Goal: Task Accomplishment & Management: Manage account settings

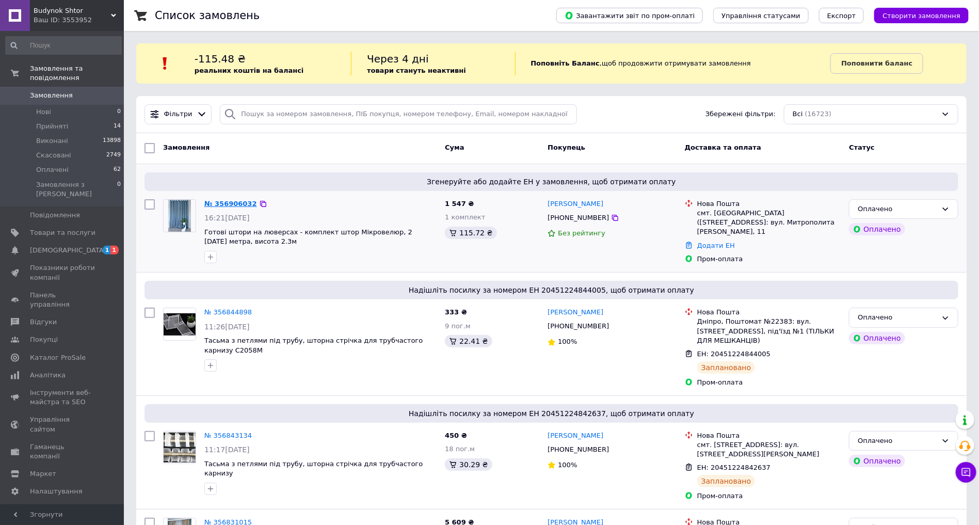
click at [222, 205] on link "№ 356906032" at bounding box center [230, 204] width 53 height 8
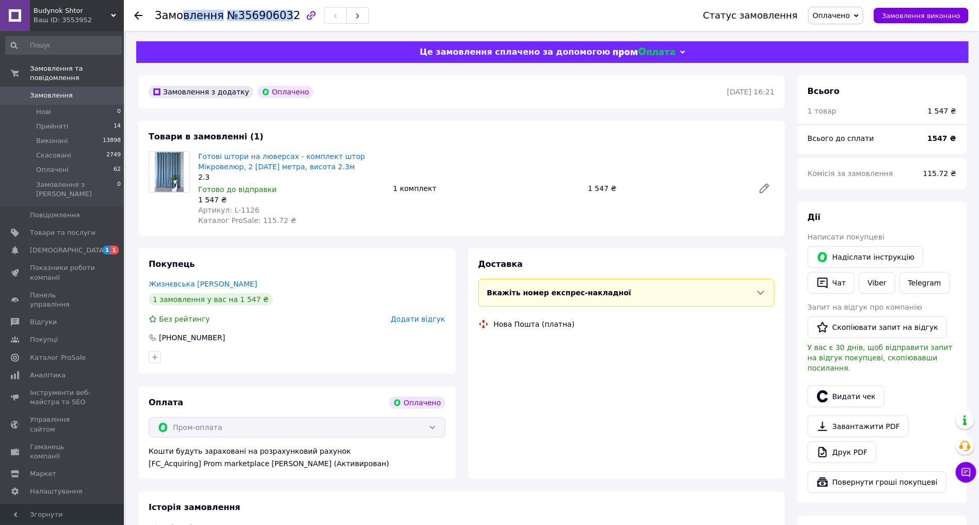
drag, startPoint x: 270, startPoint y: 13, endPoint x: 180, endPoint y: 15, distance: 90.9
click at [178, 15] on h1 "Замовлення №356906032" at bounding box center [228, 15] width 146 height 12
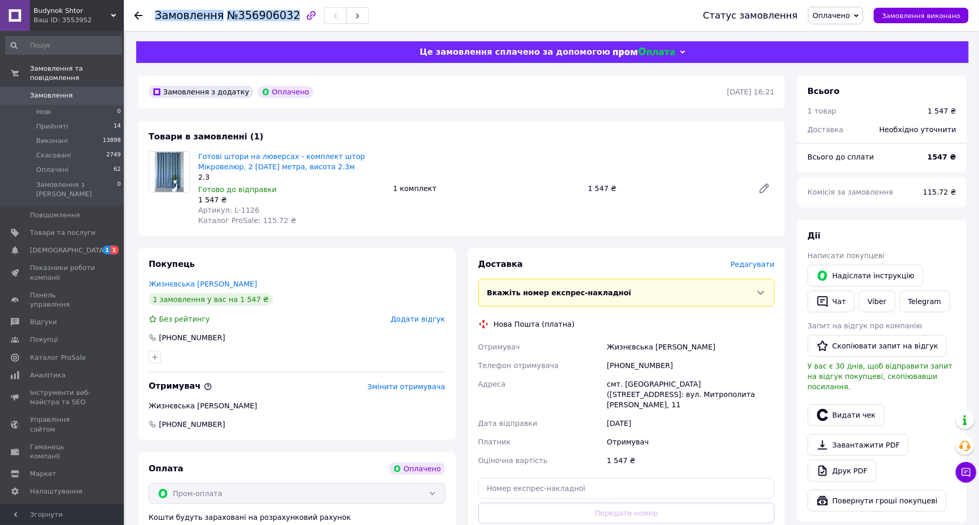
drag, startPoint x: 288, startPoint y: 15, endPoint x: 152, endPoint y: 17, distance: 136.3
click at [152, 17] on div "Замовлення №356906032 Статус замовлення Оплачено Прийнято Виконано Скасовано За…" at bounding box center [551, 15] width 835 height 31
copy h1 "Замовлення №356906032"
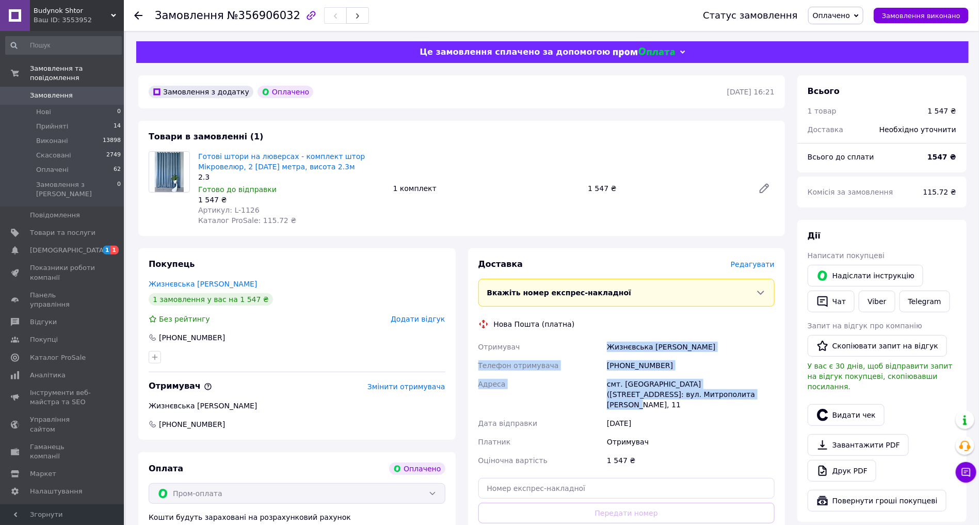
drag, startPoint x: 697, startPoint y: 397, endPoint x: 605, endPoint y: 344, distance: 105.9
click at [605, 344] on div "Отримувач Жизнєвська [PERSON_NAME] Телефон отримувача [PHONE_NUMBER] [GEOGRAPHI…" at bounding box center [626, 404] width 301 height 132
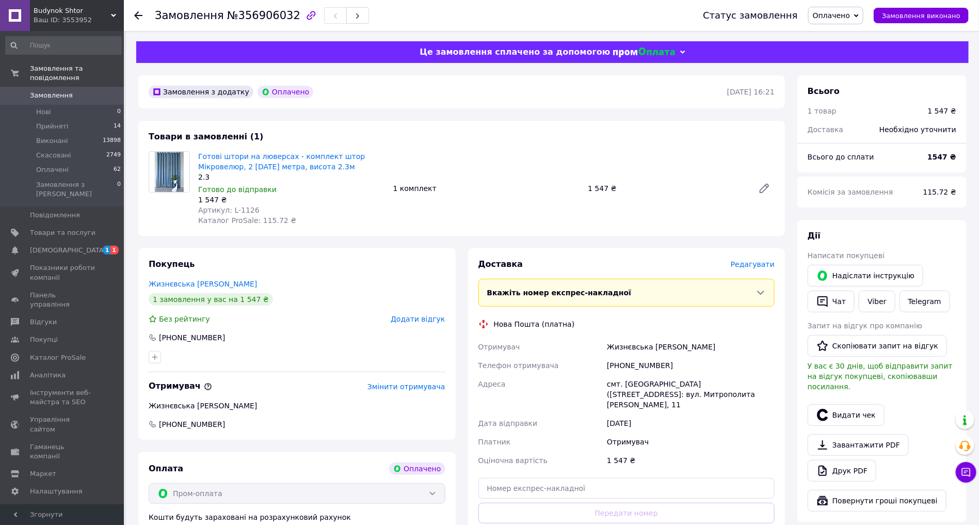
drag, startPoint x: 216, startPoint y: 423, endPoint x: 338, endPoint y: 413, distance: 122.2
click at [217, 422] on div "Покупець Жизнєвська [PERSON_NAME] 1 замовлення у вас на 1 547 ₴ Без рейтингу До…" at bounding box center [296, 343] width 317 height 191
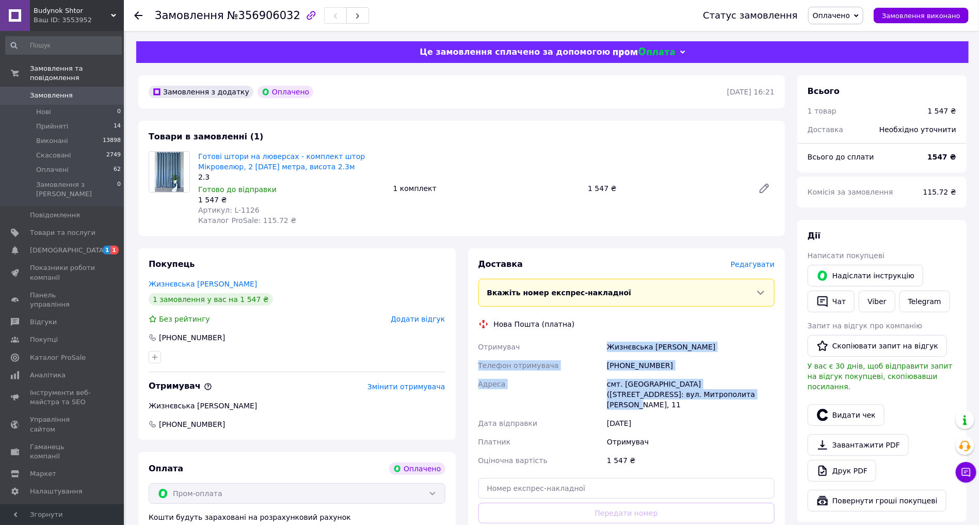
drag, startPoint x: 712, startPoint y: 391, endPoint x: 605, endPoint y: 345, distance: 115.8
click at [605, 345] on div "Отримувач Жизнєвська [PERSON_NAME] Телефон отримувача [PHONE_NUMBER] [GEOGRAPHI…" at bounding box center [626, 404] width 301 height 132
copy div "Жизнєвська [PERSON_NAME] Телефон отримувача [PHONE_NUMBER] [GEOGRAPHIC_DATA] см…"
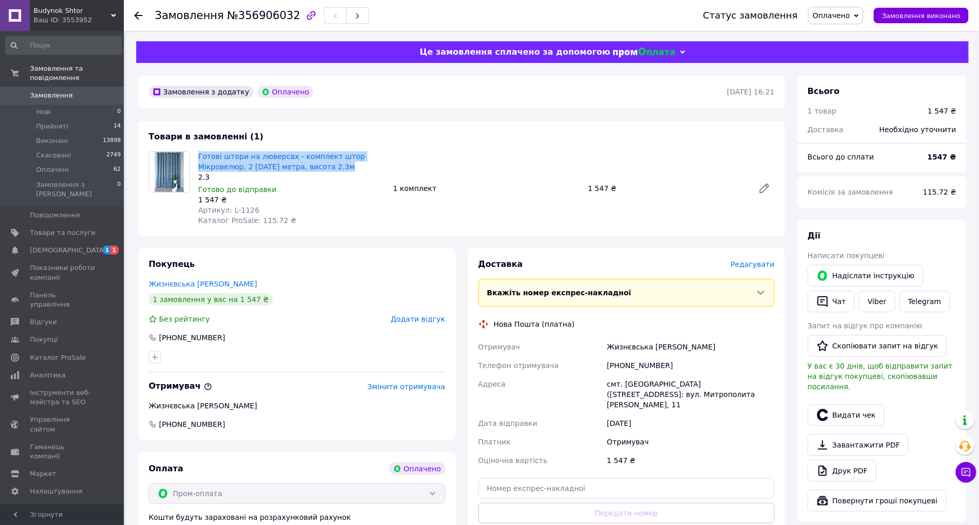
drag, startPoint x: 343, startPoint y: 166, endPoint x: 197, endPoint y: 159, distance: 145.7
click at [197, 159] on div "Готові штори на люверсах - комплект штор Мікровелюр, 2 [DATE] метра, висота 2.3…" at bounding box center [291, 188] width 195 height 78
copy link "Готові штори на люверсах - комплект штор Мікровелюр, 2 [DATE] метра, висота 2.3м"
click at [752, 264] on span "Редагувати" at bounding box center [753, 264] width 44 height 8
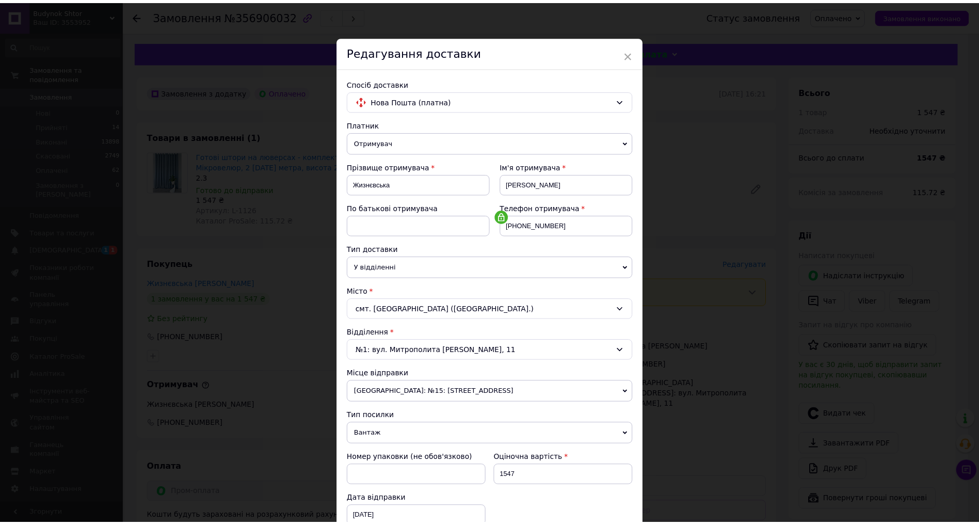
scroll to position [167, 0]
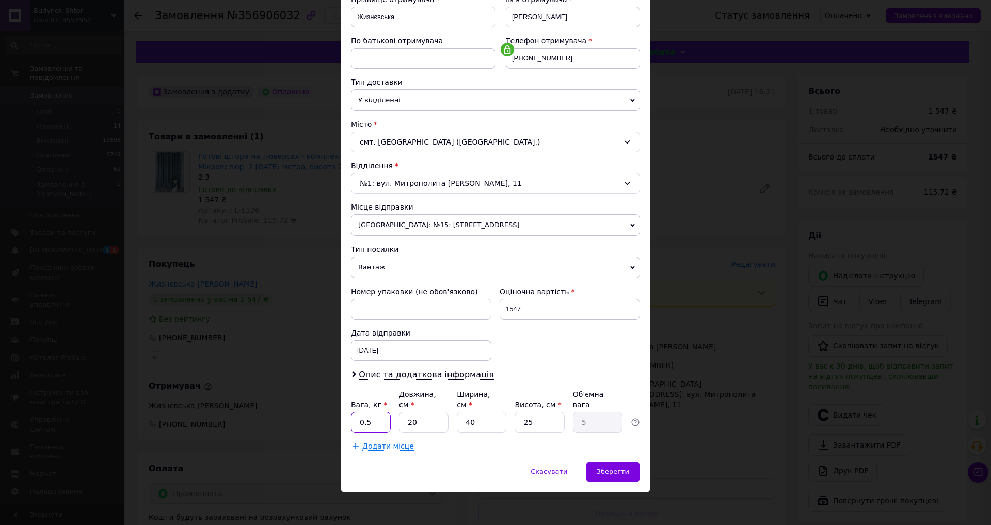
click at [372, 418] on input "0.5" at bounding box center [371, 422] width 40 height 21
type input "3"
click at [427, 419] on input "20" at bounding box center [424, 422] width 50 height 21
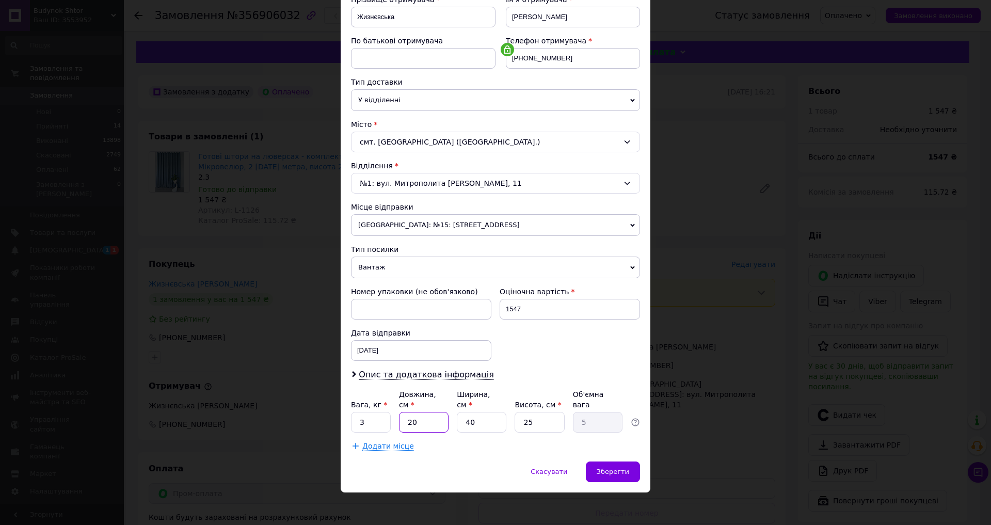
type input "3"
type input "0.75"
type input "35"
type input "8.75"
type input "35"
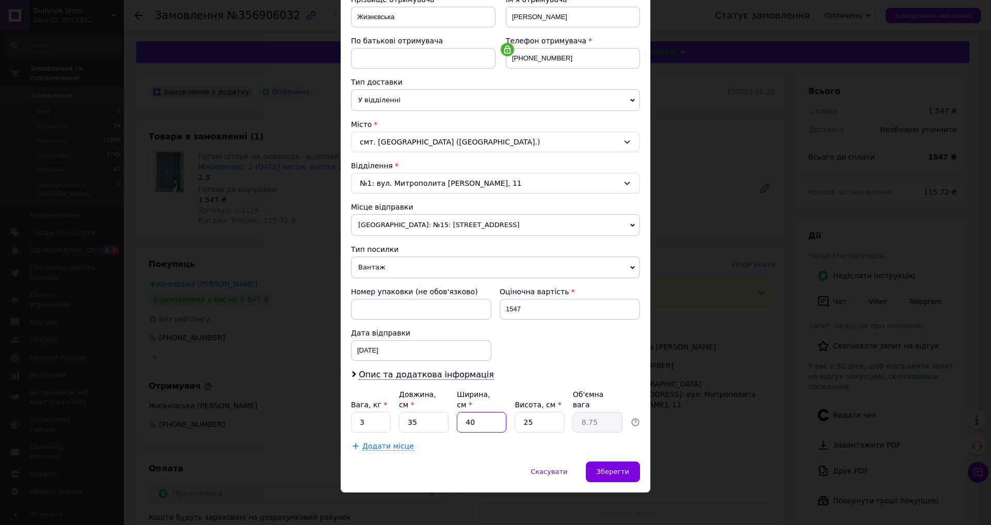
click at [486, 424] on input "40" at bounding box center [482, 422] width 50 height 21
type input "3"
type input "0.66"
type input "30"
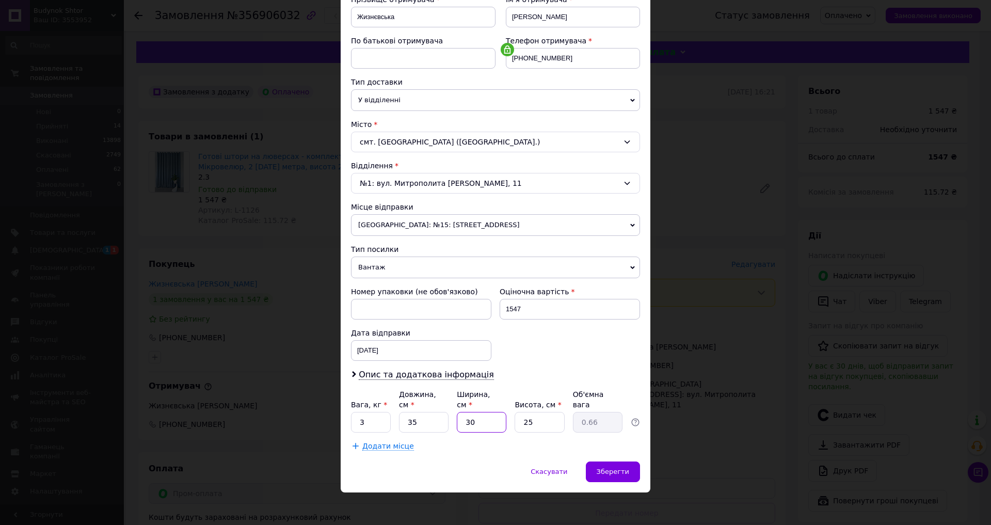
type input "6.56"
type input "30"
click at [550, 425] on input "25" at bounding box center [540, 422] width 50 height 21
type input "1"
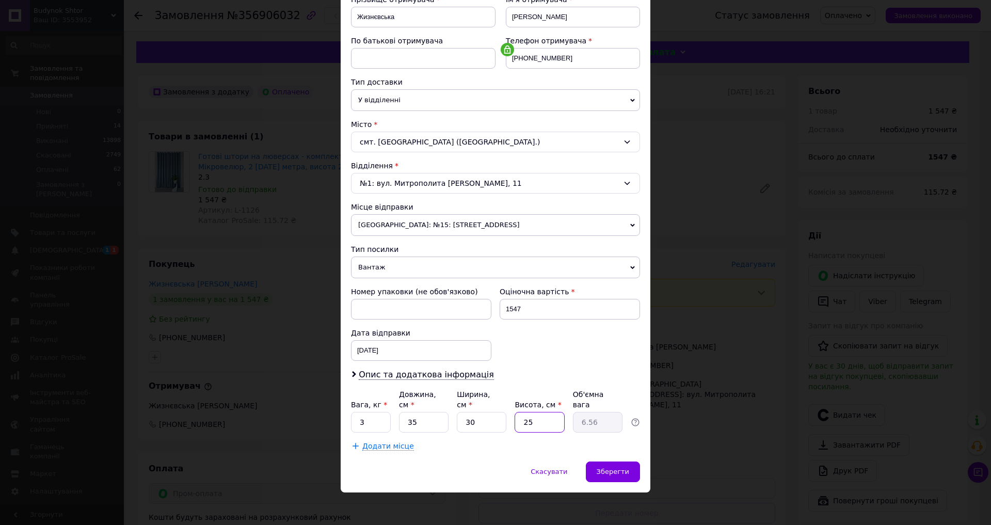
type input "0.26"
type input "15"
type input "3.94"
type input "1"
type input "0.26"
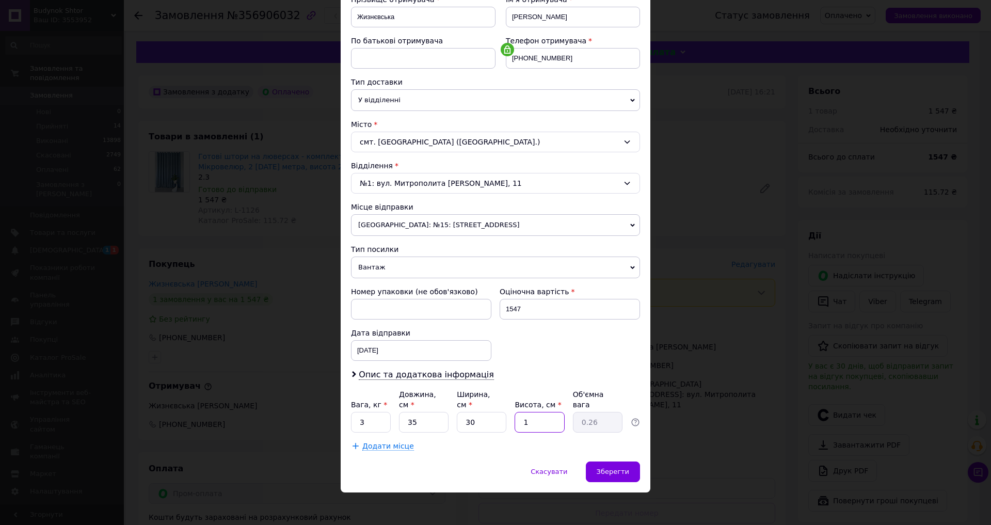
type input "10"
type input "2.63"
type input "10"
click at [613, 461] on div "Зберегти" at bounding box center [613, 471] width 54 height 21
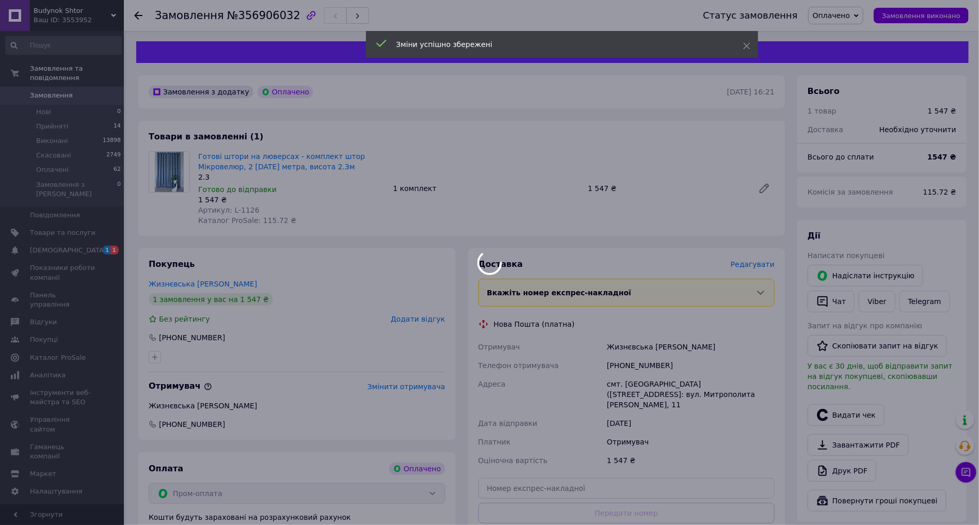
scroll to position [120, 0]
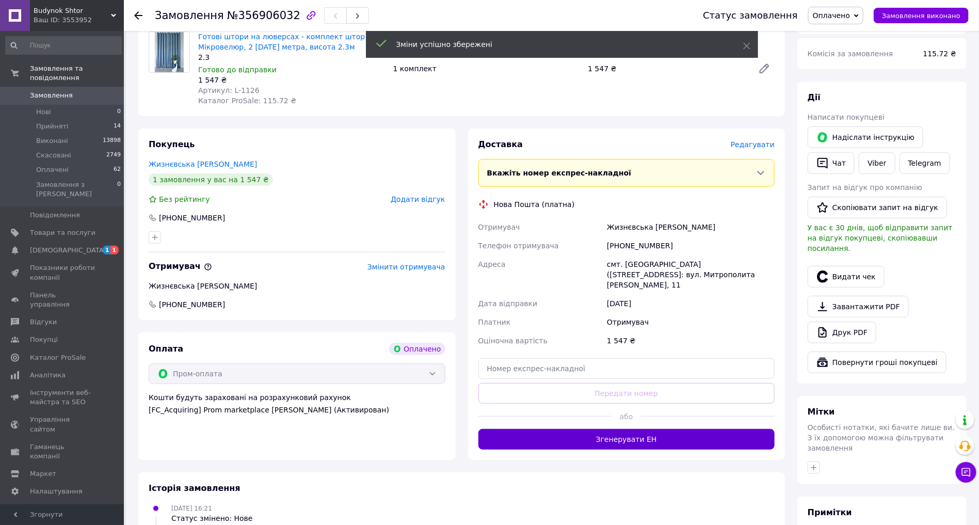
click at [606, 429] on button "Згенерувати ЕН" at bounding box center [626, 439] width 297 height 21
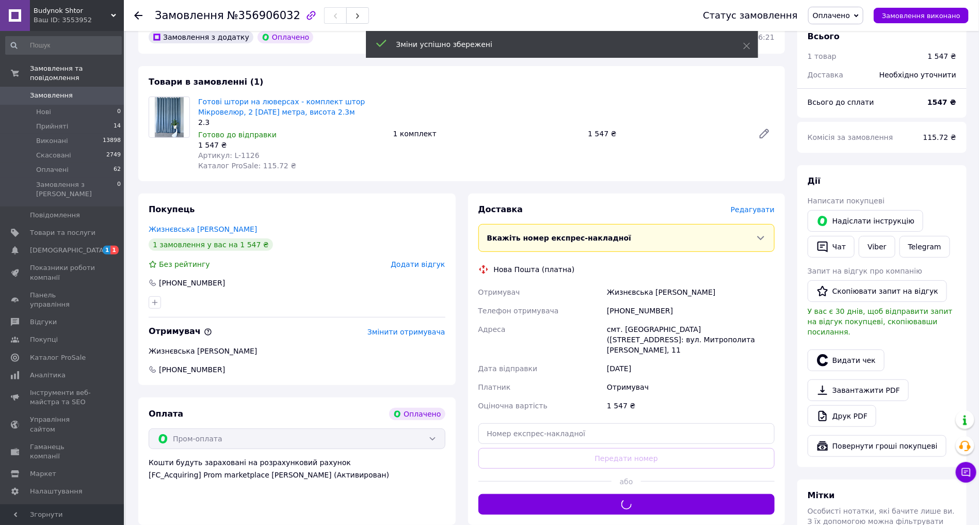
scroll to position [48, 0]
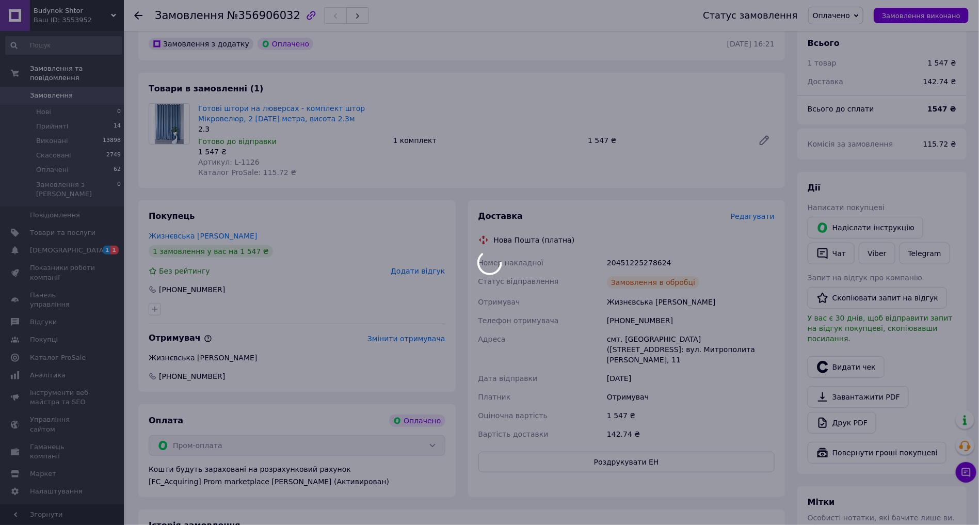
click at [619, 264] on div at bounding box center [489, 262] width 979 height 525
click at [619, 264] on div "20451225278624" at bounding box center [691, 262] width 172 height 19
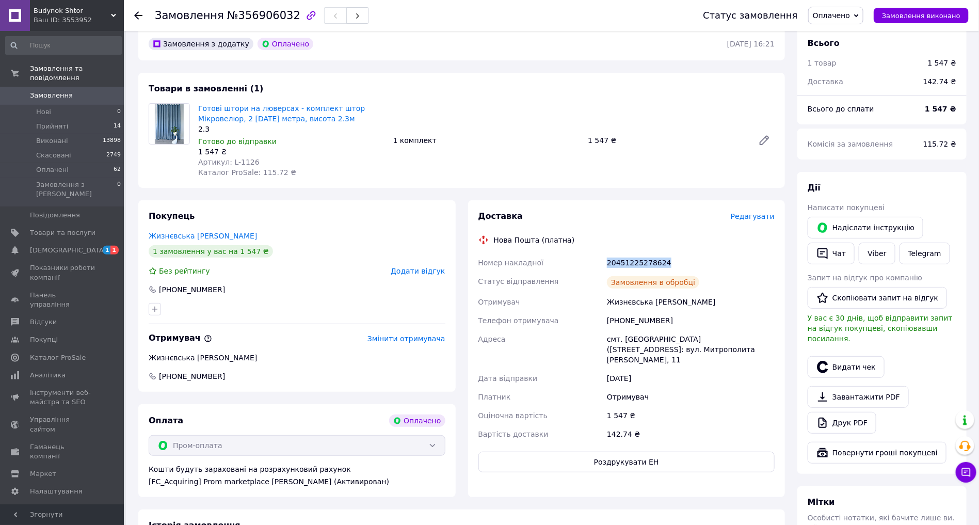
copy div "20451225278624"
click at [58, 126] on span "Прийняті" at bounding box center [52, 126] width 32 height 9
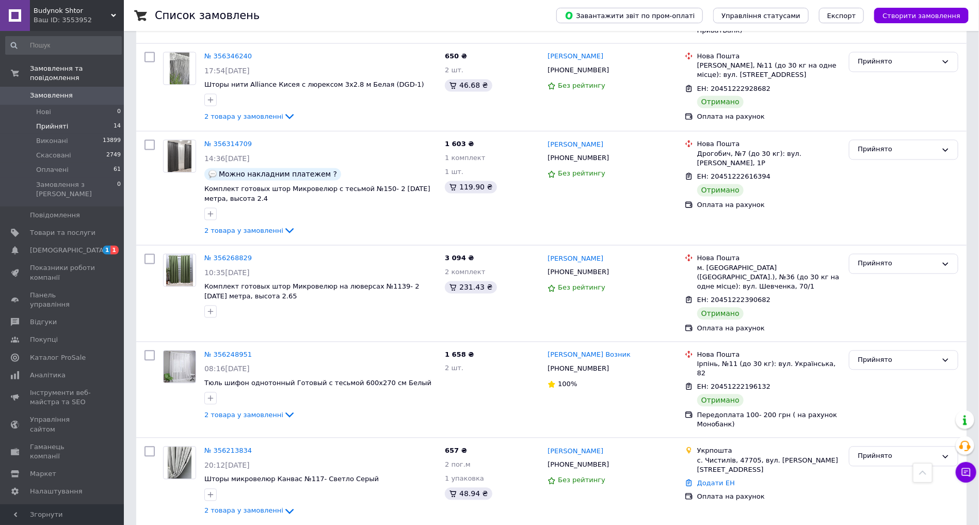
scroll to position [982, 0]
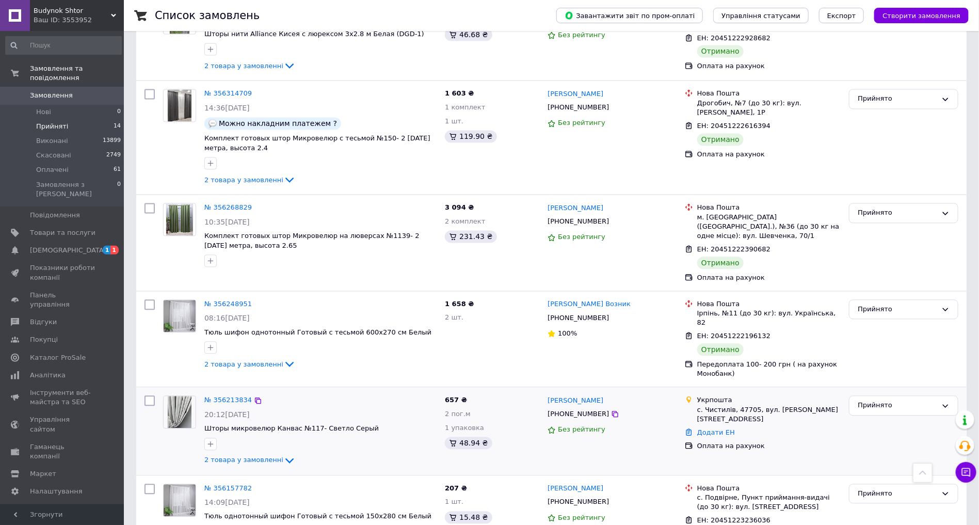
click at [580, 407] on div "[PHONE_NUMBER]" at bounding box center [579, 413] width 66 height 13
click at [224, 396] on link "№ 356213834" at bounding box center [227, 400] width 47 height 8
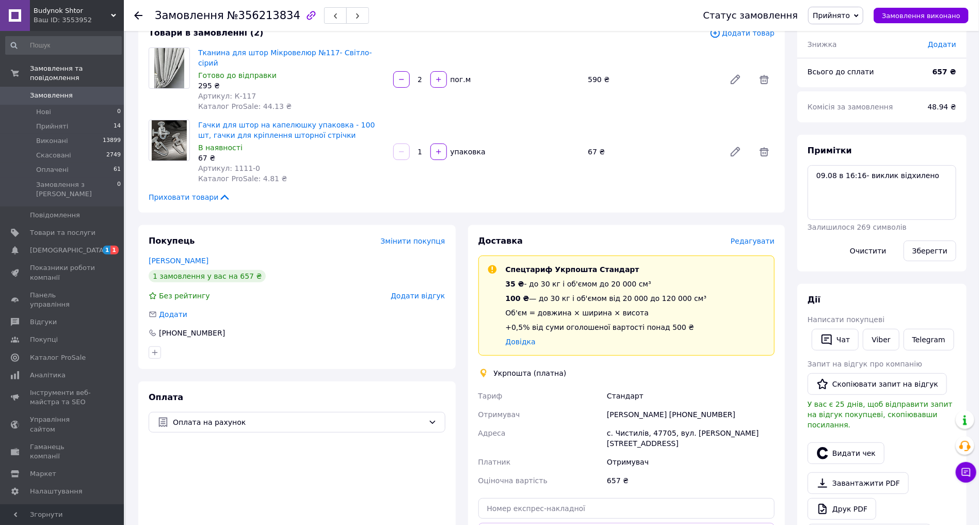
scroll to position [89, 0]
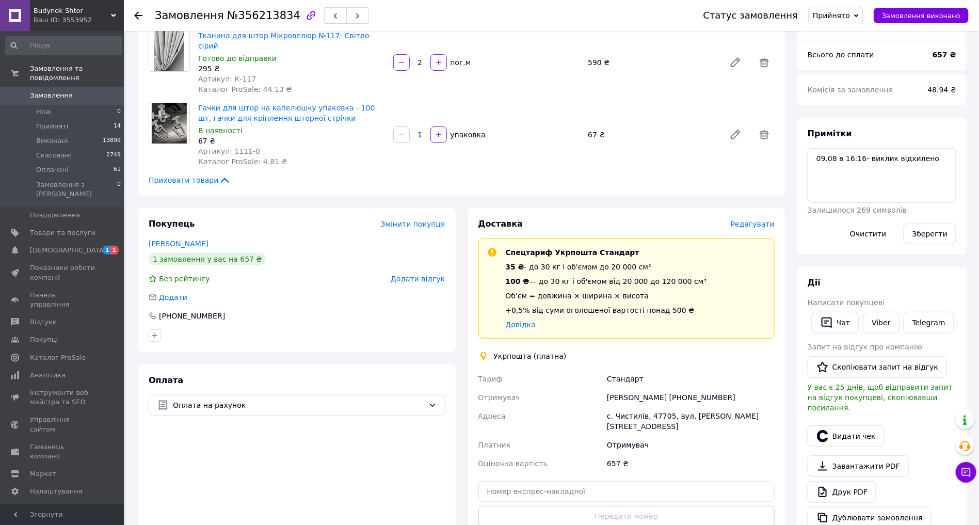
click at [686, 388] on div "[PERSON_NAME] [PHONE_NUMBER]" at bounding box center [691, 397] width 172 height 19
copy div "380976483409"
click at [940, 158] on textarea "09.08 в 16:16- виклик відхилено" at bounding box center [882, 175] width 149 height 55
type textarea "09.08 в 16:16- виклик відхилено 12.08 в 17:00- не відповіли 12.08 в 17:02- напи…"
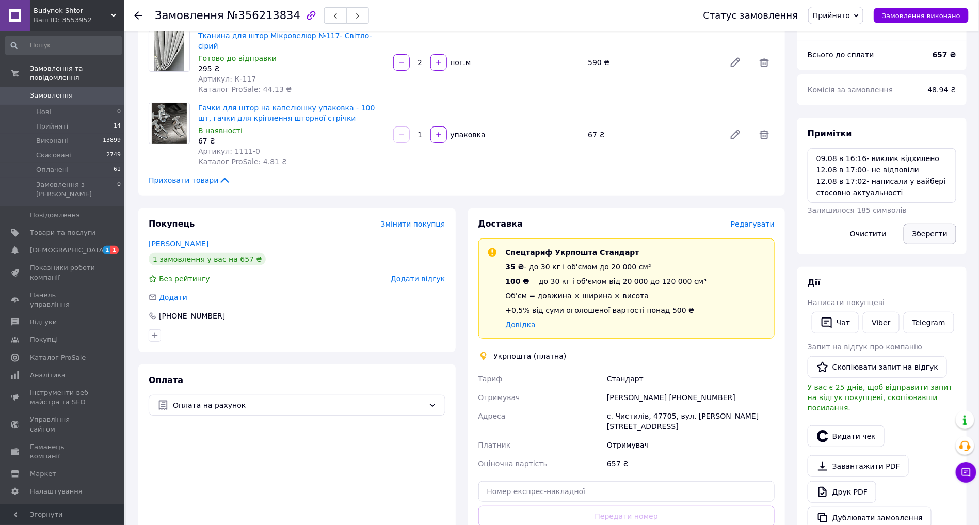
click at [919, 230] on button "Зберегти" at bounding box center [930, 233] width 53 height 21
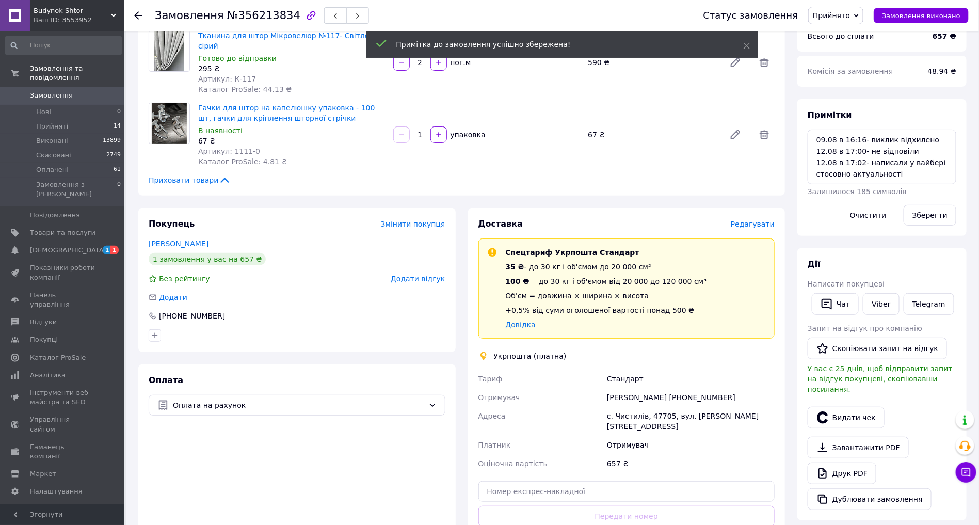
click at [137, 17] on use at bounding box center [138, 15] width 8 height 8
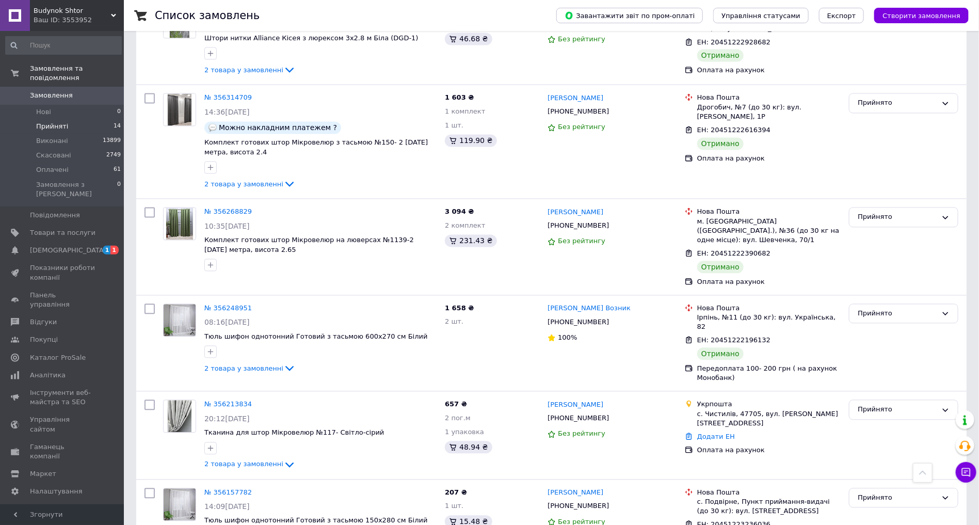
scroll to position [982, 0]
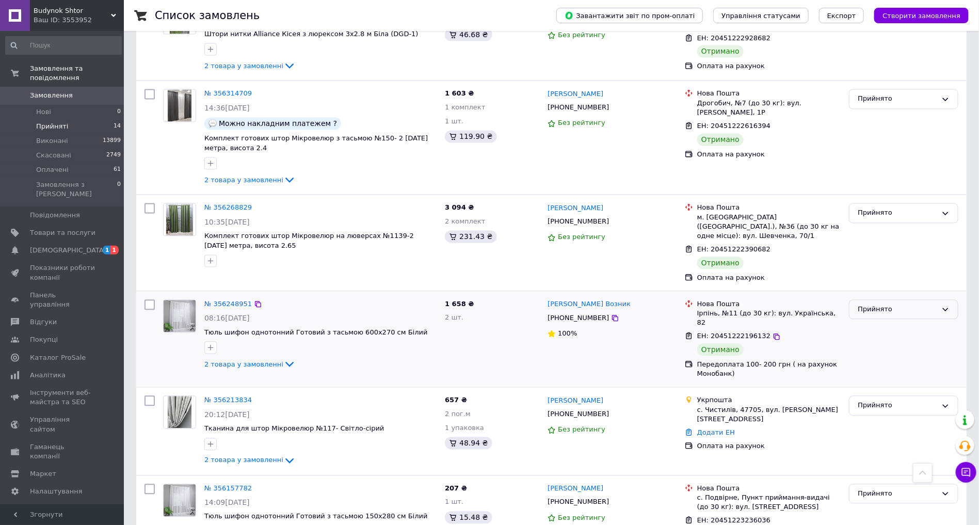
click at [862, 304] on div "Прийнято" at bounding box center [897, 309] width 79 height 11
click at [882, 321] on li "Виконано" at bounding box center [904, 330] width 108 height 19
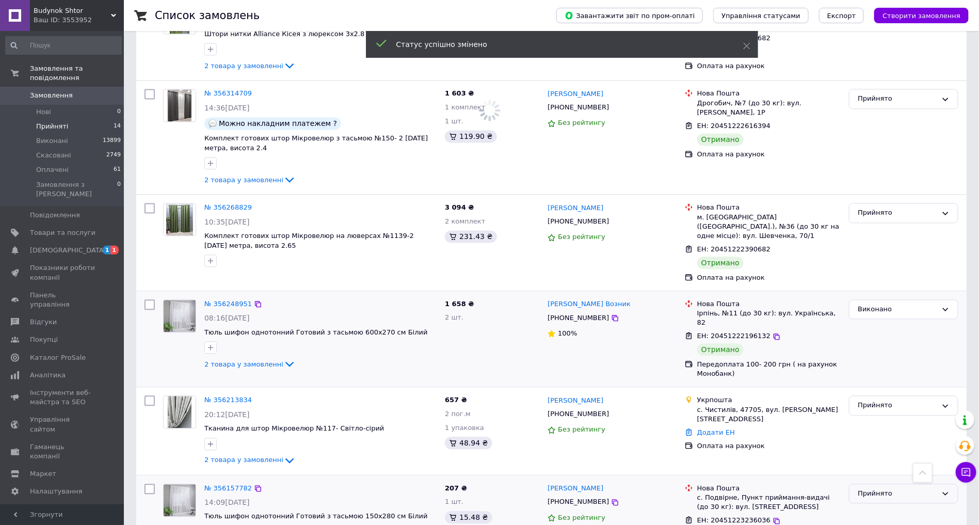
click at [877, 488] on div "Прийнято" at bounding box center [897, 493] width 79 height 11
click at [881, 505] on li "Виконано" at bounding box center [904, 514] width 108 height 19
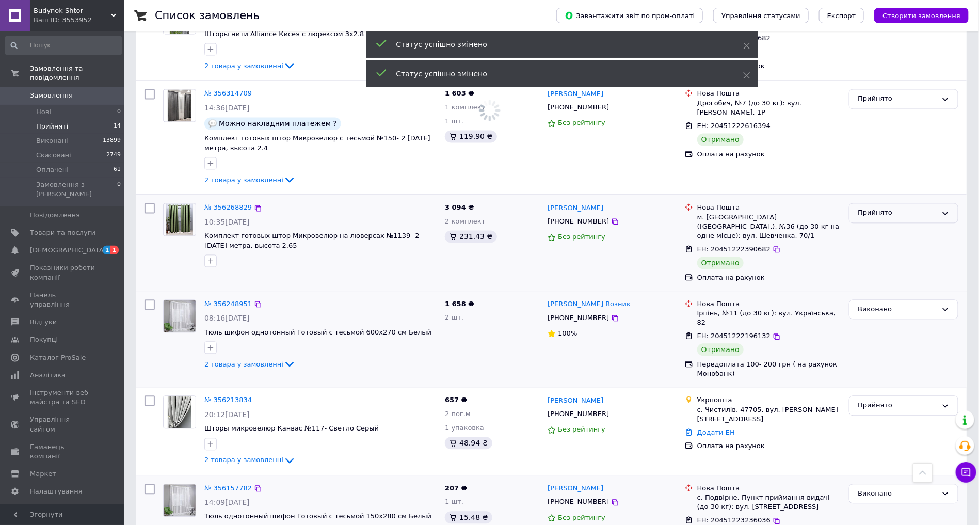
click at [898, 207] on div "Прийнято" at bounding box center [897, 212] width 79 height 11
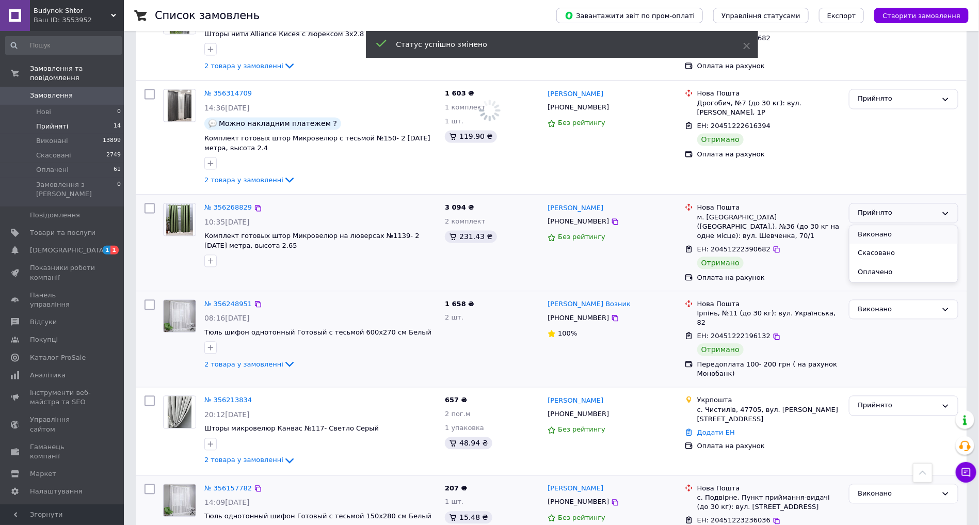
click at [897, 225] on li "Виконано" at bounding box center [904, 234] width 108 height 19
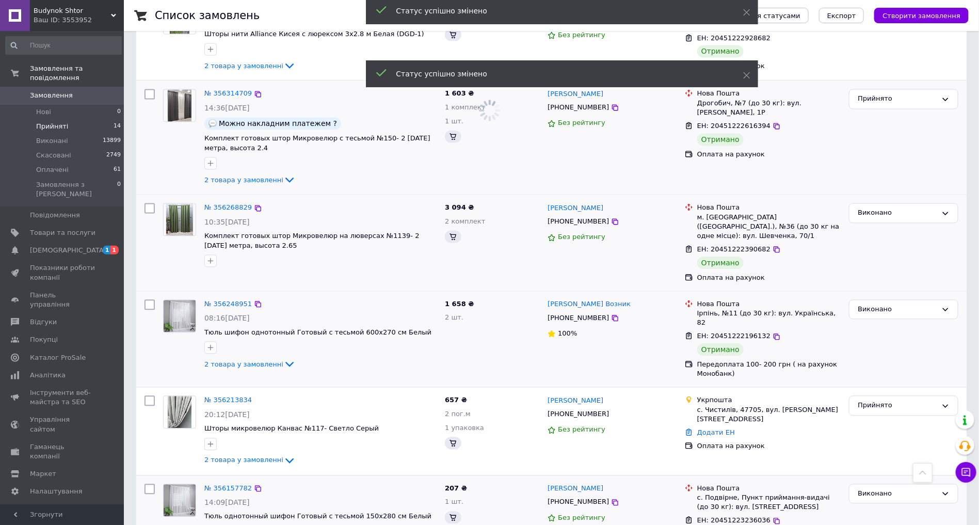
scroll to position [876, 0]
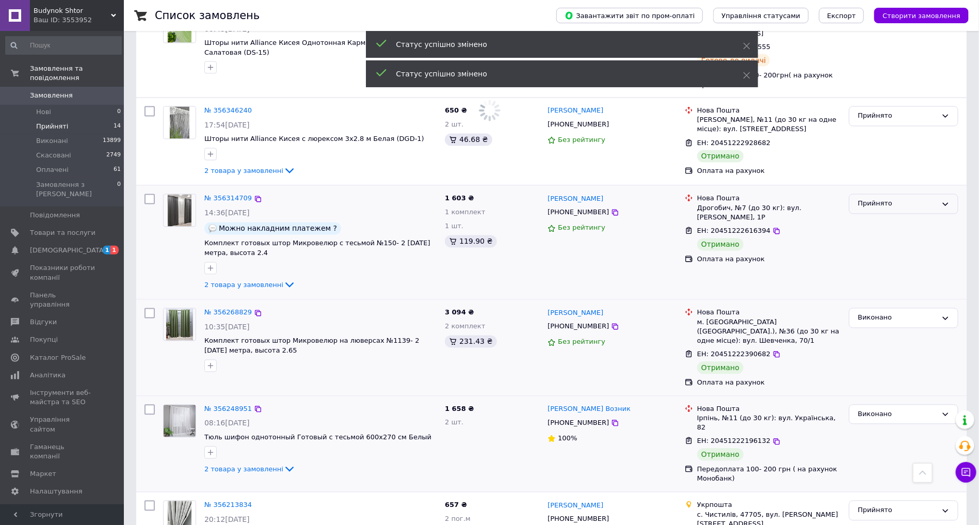
click at [890, 199] on div "Прийнято" at bounding box center [897, 204] width 79 height 11
click at [890, 216] on li "Виконано" at bounding box center [904, 225] width 108 height 19
click at [896, 111] on div "Прийнято" at bounding box center [897, 116] width 79 height 11
click at [894, 129] on li "Виконано" at bounding box center [904, 138] width 108 height 19
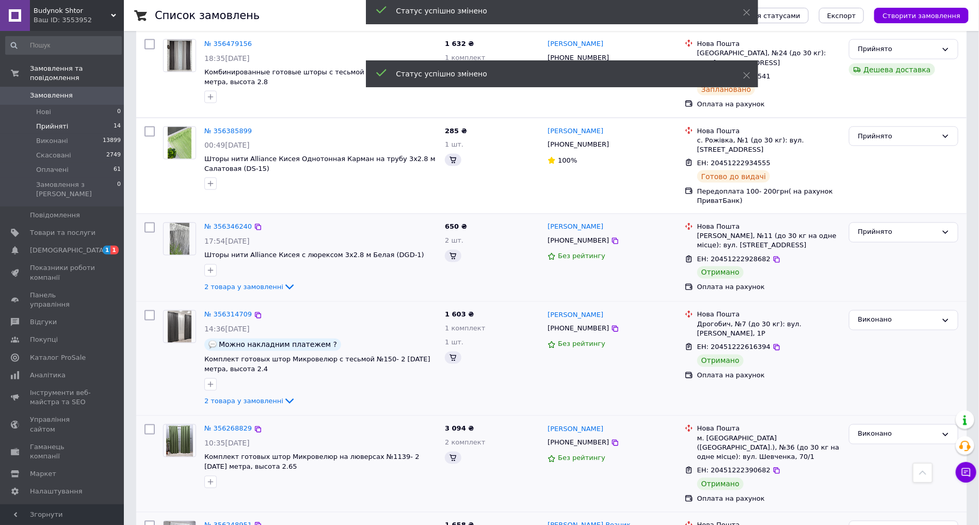
scroll to position [674, 0]
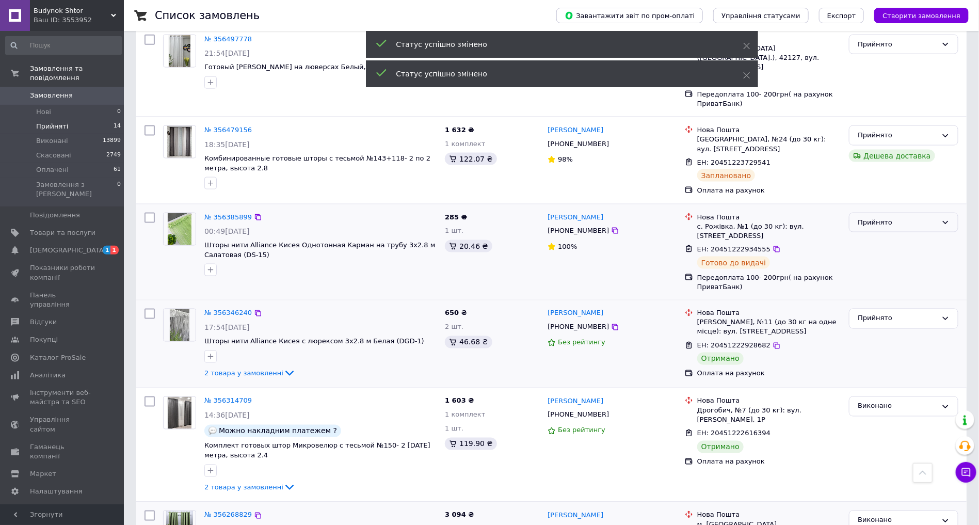
click at [893, 213] on div "Прийнято" at bounding box center [903, 223] width 109 height 20
click at [893, 234] on li "Виконано" at bounding box center [904, 243] width 108 height 19
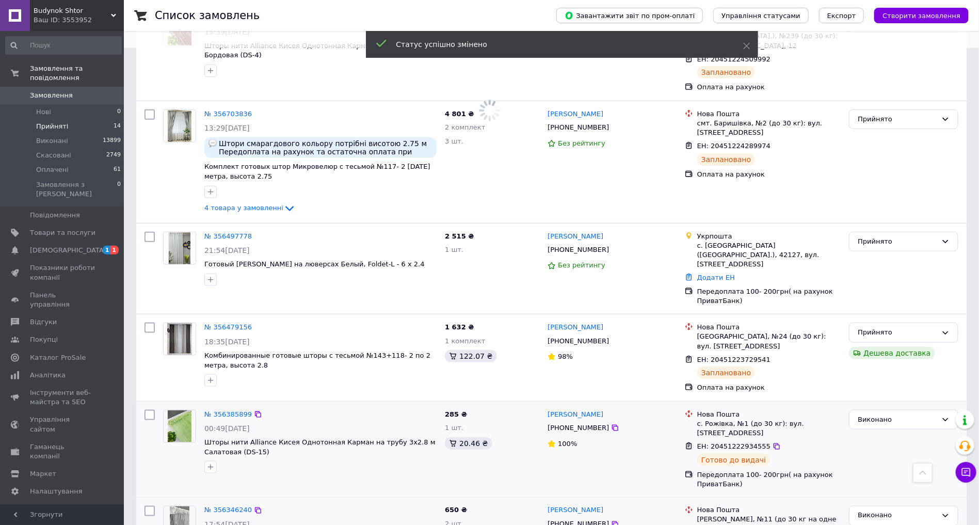
scroll to position [460, 0]
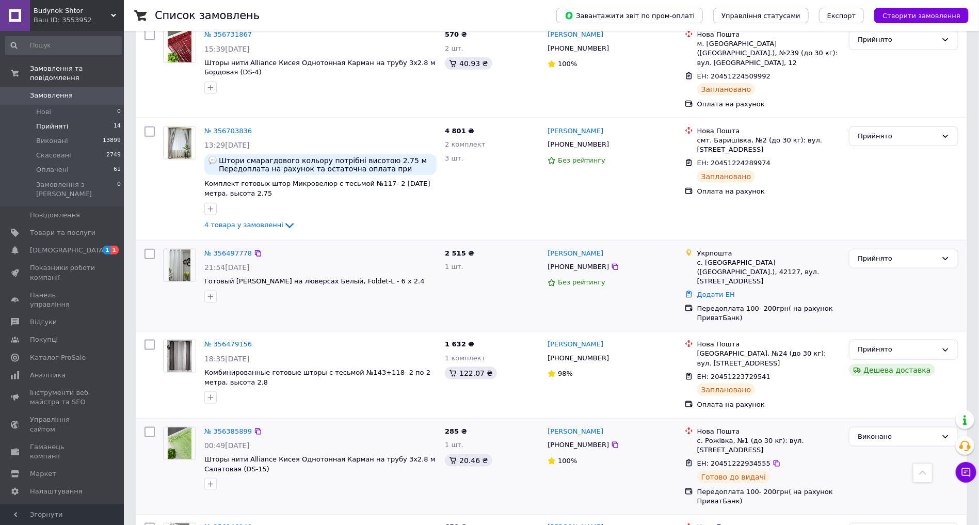
click at [569, 260] on div "[PHONE_NUMBER]" at bounding box center [579, 266] width 66 height 13
click at [568, 260] on div "[PHONE_NUMBER]" at bounding box center [579, 266] width 66 height 13
click at [223, 248] on div "№ 356497778" at bounding box center [228, 254] width 50 height 12
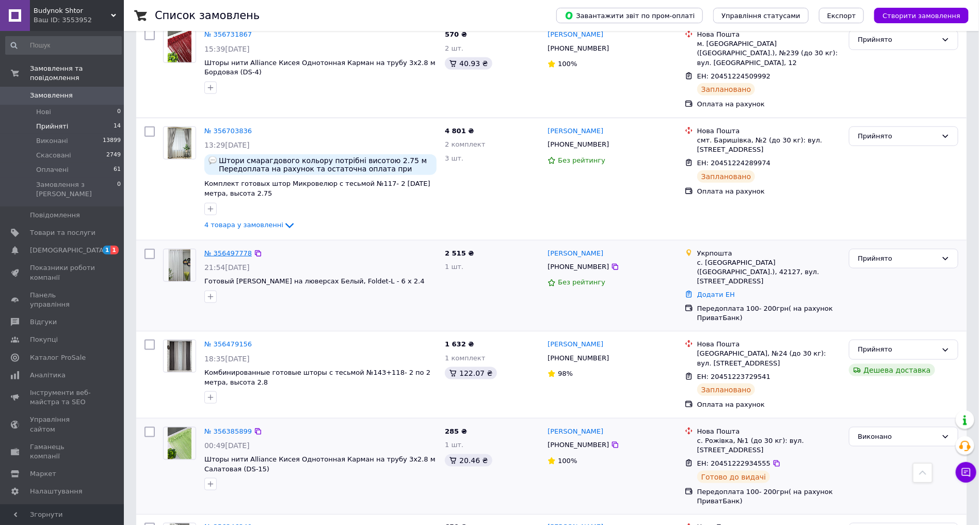
click at [231, 249] on link "№ 356497778" at bounding box center [227, 253] width 47 height 8
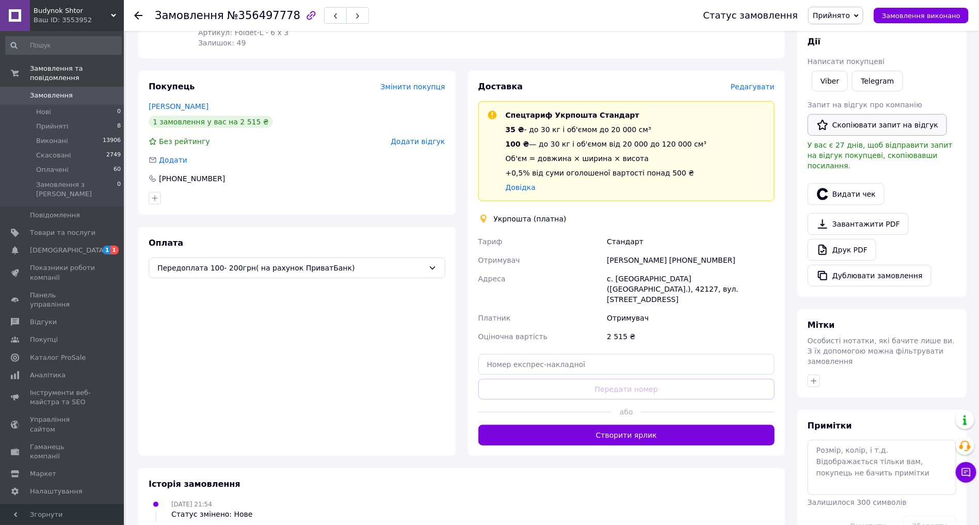
scroll to position [175, 0]
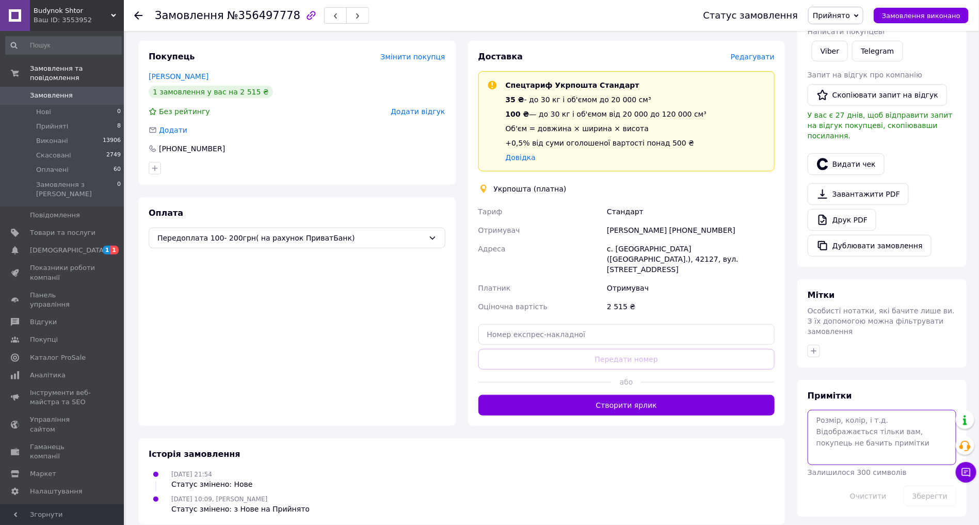
click at [843, 414] on textarea at bounding box center [882, 437] width 149 height 55
type textarea "12.08 в 17:03- не відповіли"
click at [922, 486] on button "Зберегти" at bounding box center [930, 496] width 53 height 21
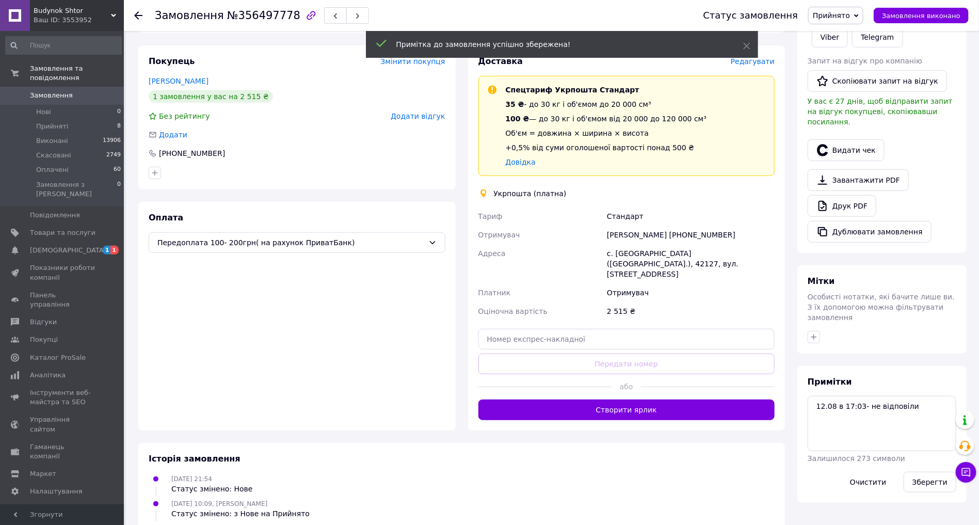
scroll to position [0, 0]
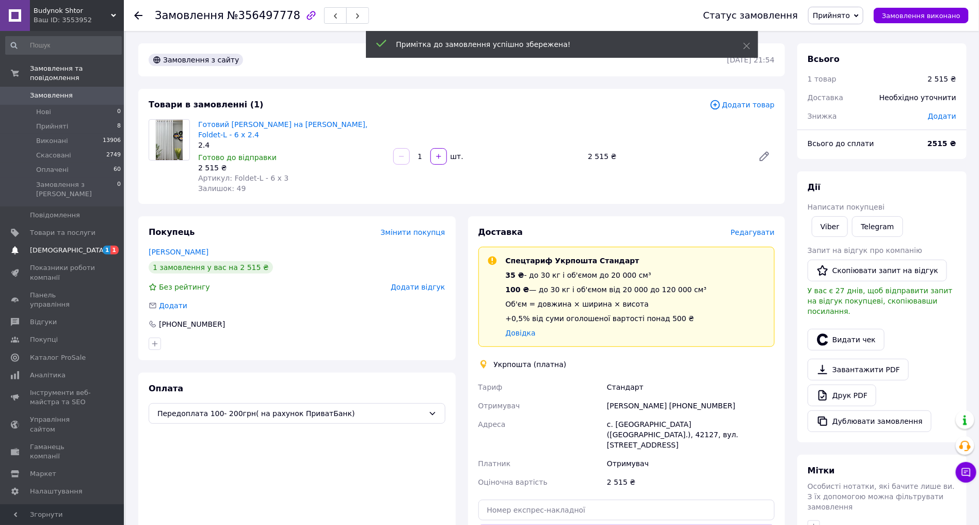
click at [78, 246] on span "[DEMOGRAPHIC_DATA]" at bounding box center [63, 250] width 66 height 9
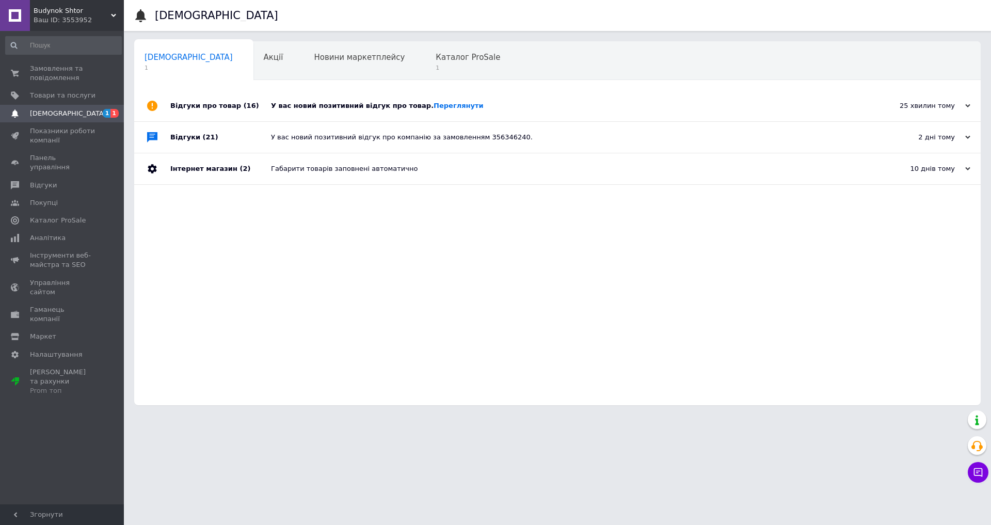
click at [493, 104] on div "У вас новий позитивний відгук про товар. [GEOGRAPHIC_DATA]" at bounding box center [569, 105] width 596 height 9
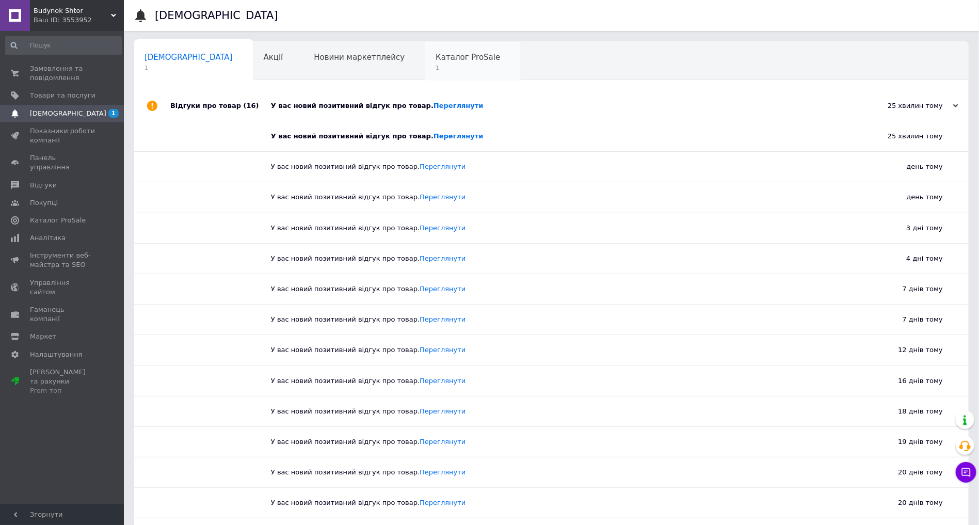
click at [436, 66] on span "1" at bounding box center [468, 68] width 65 height 8
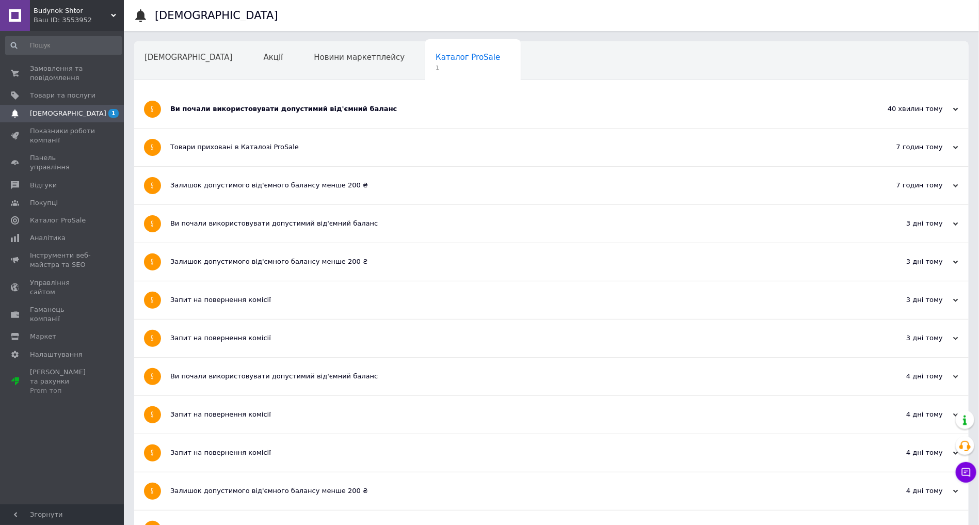
click at [253, 102] on div "Ви почали використовувати допустимий від'ємний баланс" at bounding box center [512, 109] width 685 height 38
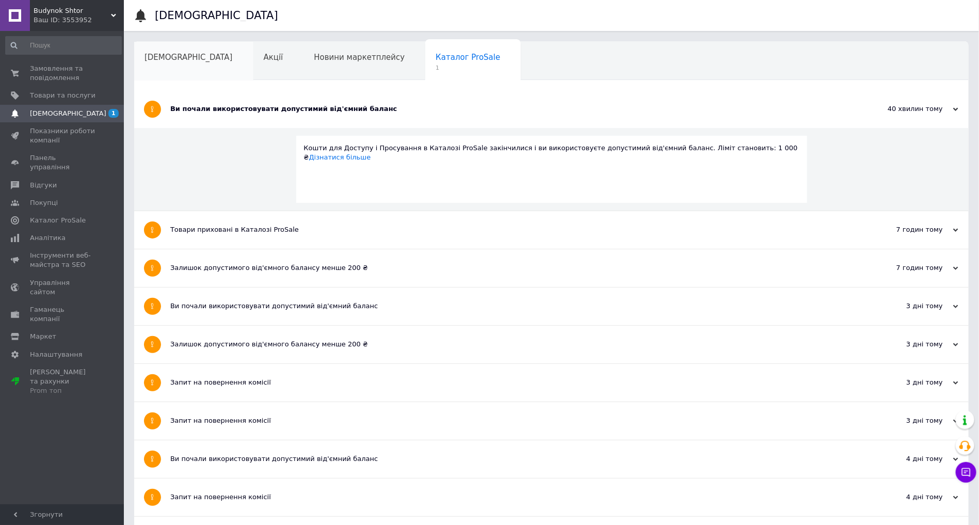
click at [171, 57] on span "[DEMOGRAPHIC_DATA]" at bounding box center [189, 57] width 88 height 9
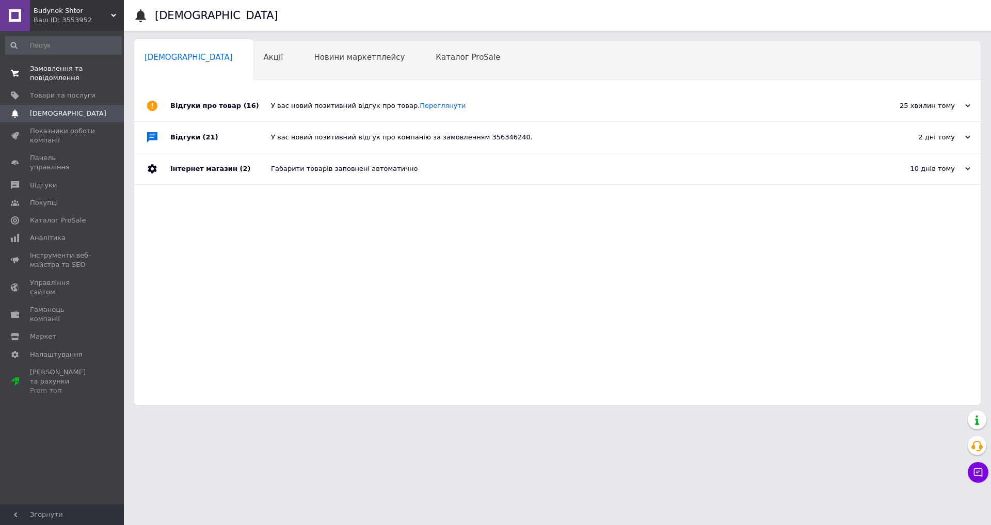
click at [61, 75] on span "Замовлення та повідомлення" at bounding box center [63, 73] width 66 height 19
